Goal: Task Accomplishment & Management: Manage account settings

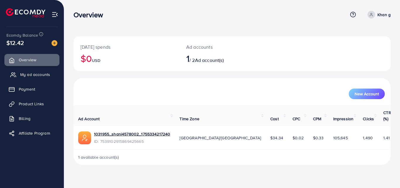
click at [31, 76] on span "My ad accounts" at bounding box center [35, 74] width 30 height 6
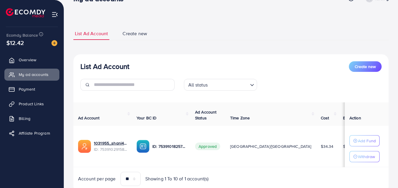
scroll to position [39, 0]
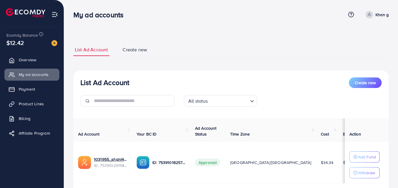
scroll to position [39, 0]
